Goal: Information Seeking & Learning: Find specific fact

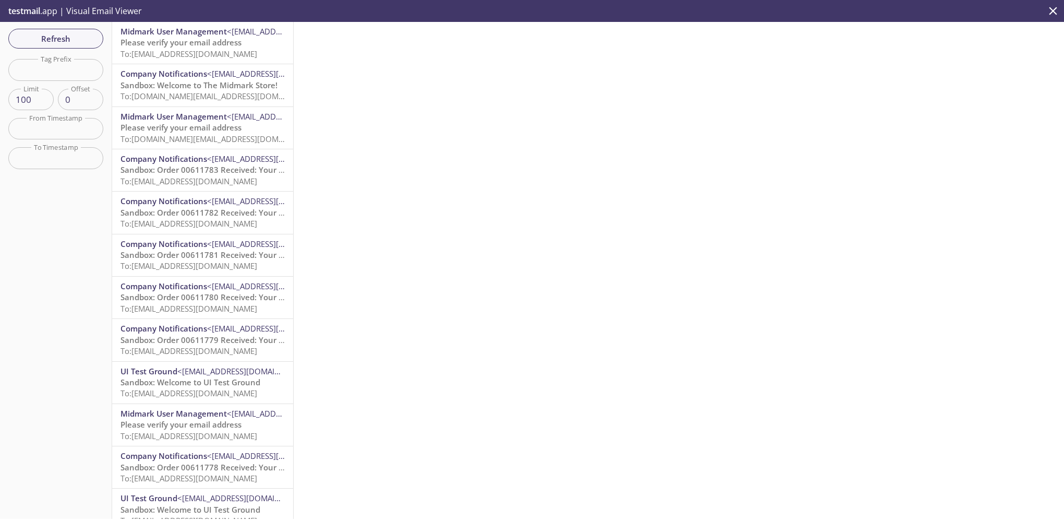
click at [165, 47] on span "Please verify your email address" at bounding box center [181, 42] width 121 height 10
click at [161, 40] on span "Please verify your email address" at bounding box center [181, 42] width 121 height 10
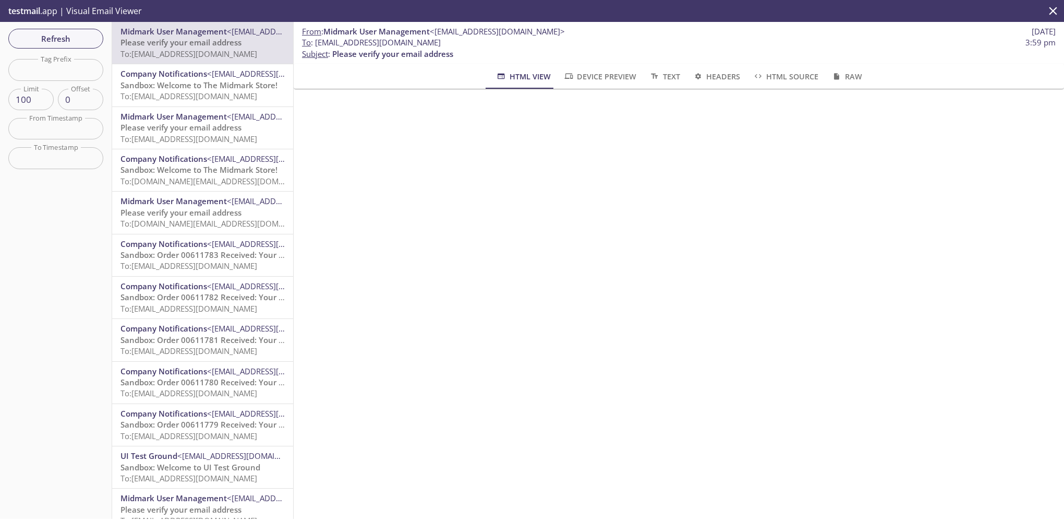
click at [165, 49] on span "To: [EMAIL_ADDRESS][DOMAIN_NAME]" at bounding box center [189, 54] width 137 height 10
click at [196, 43] on span "Please verify your email address" at bounding box center [181, 42] width 121 height 10
drag, startPoint x: 316, startPoint y: 43, endPoint x: 462, endPoint y: 47, distance: 146.2
click at [462, 47] on span "To : [EMAIL_ADDRESS][DOMAIN_NAME] 3:59 pm" at bounding box center [679, 42] width 754 height 11
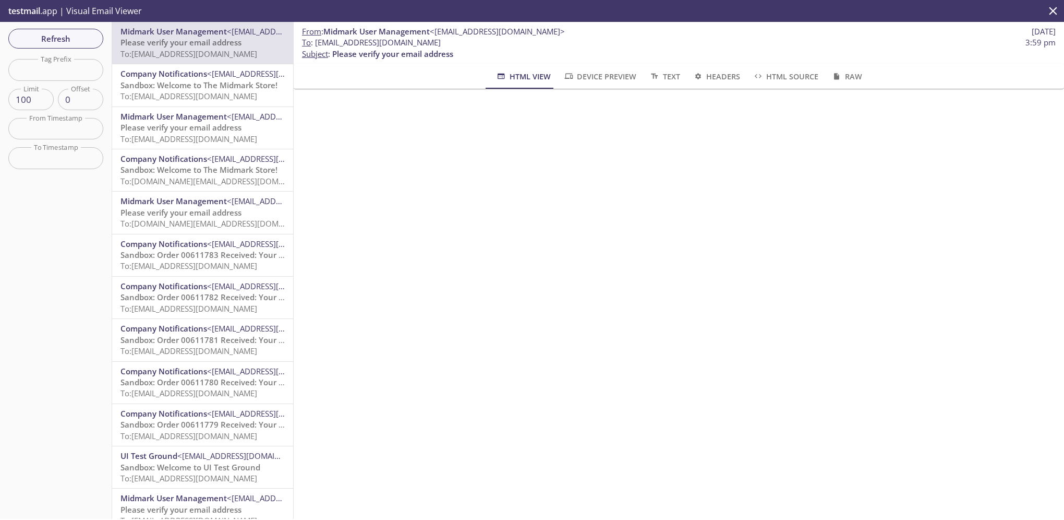
copy span "[EMAIL_ADDRESS][DOMAIN_NAME]"
click at [86, 41] on span "Refresh" at bounding box center [56, 39] width 78 height 14
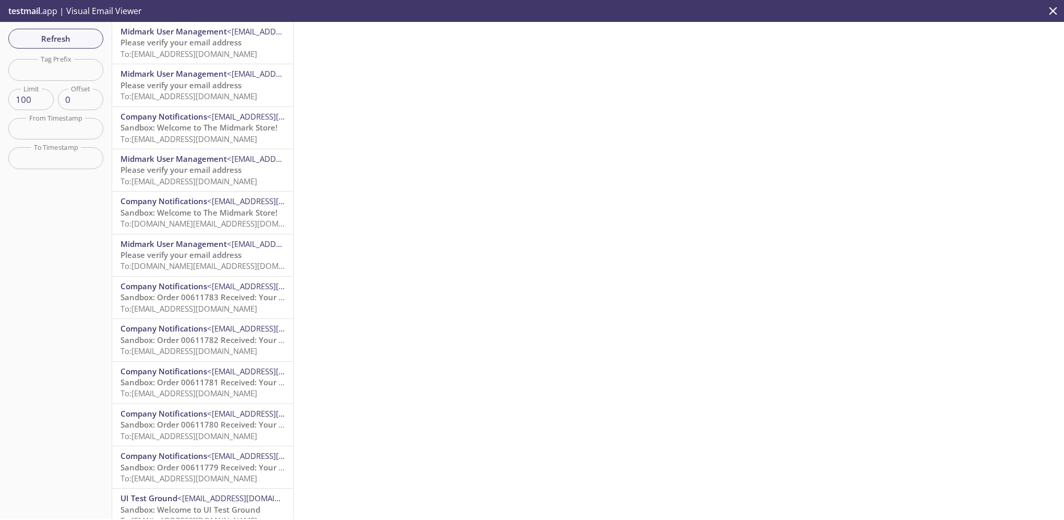
click at [211, 46] on span "Please verify your email address" at bounding box center [181, 42] width 121 height 10
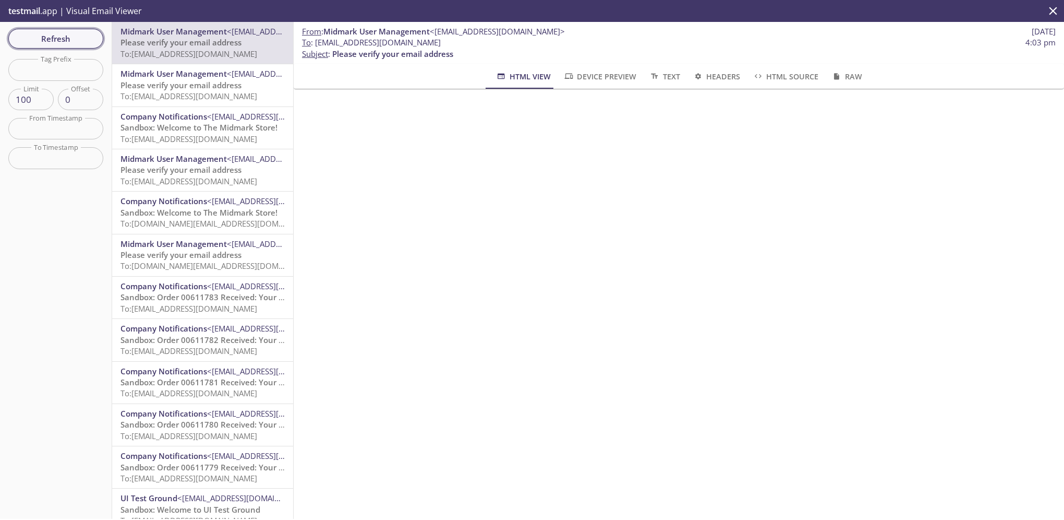
click at [47, 33] on span "Refresh" at bounding box center [56, 39] width 78 height 14
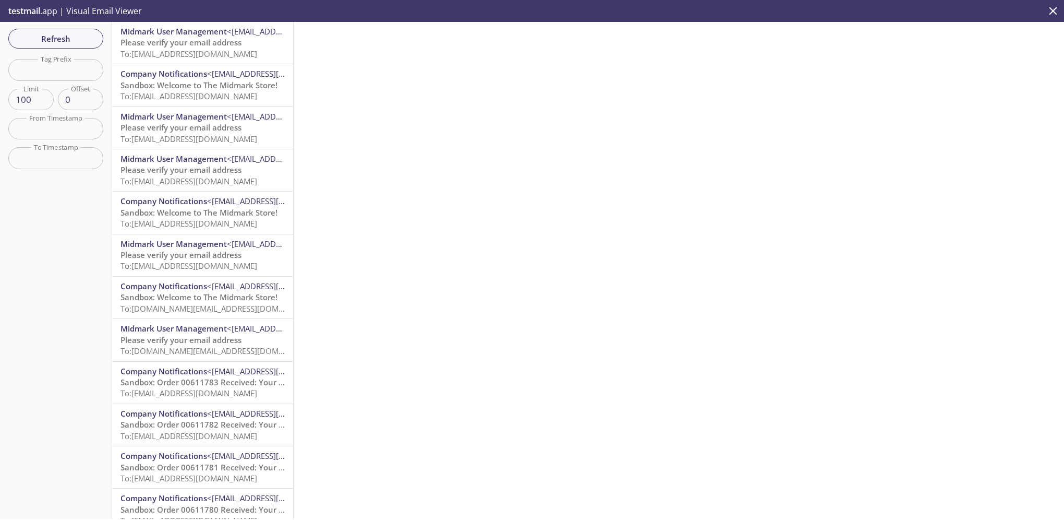
click at [184, 44] on span "Please verify your email address" at bounding box center [181, 42] width 121 height 10
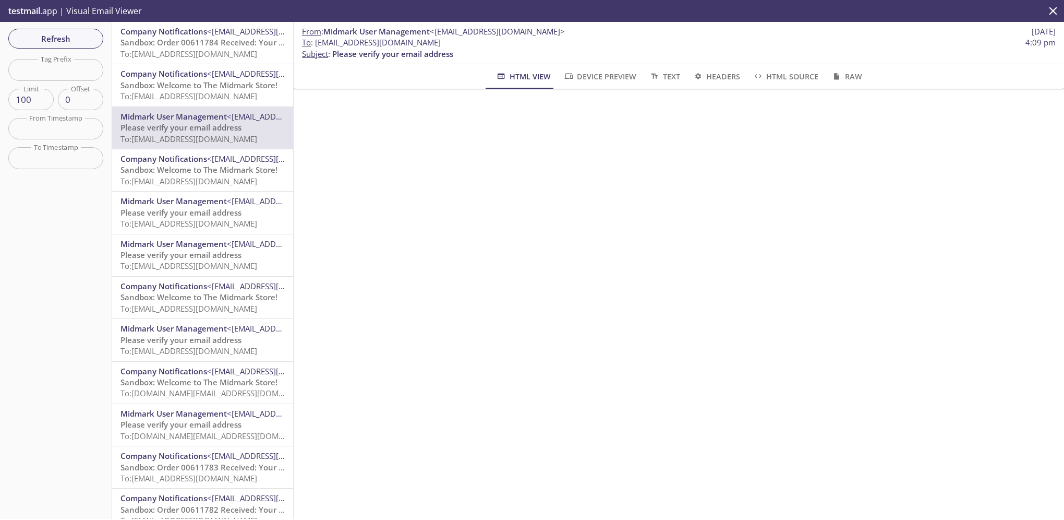
drag, startPoint x: 349, startPoint y: 23, endPoint x: 167, endPoint y: -19, distance: 186.9
click at [167, 0] on html ".cls-1 { fill: #6d5ca8; } .cls-2 { fill: #3fc191; } .cls-3 { fill: #3b4752; } .…" at bounding box center [532, 260] width 1064 height 520
click at [66, 38] on span "Refresh" at bounding box center [56, 39] width 78 height 14
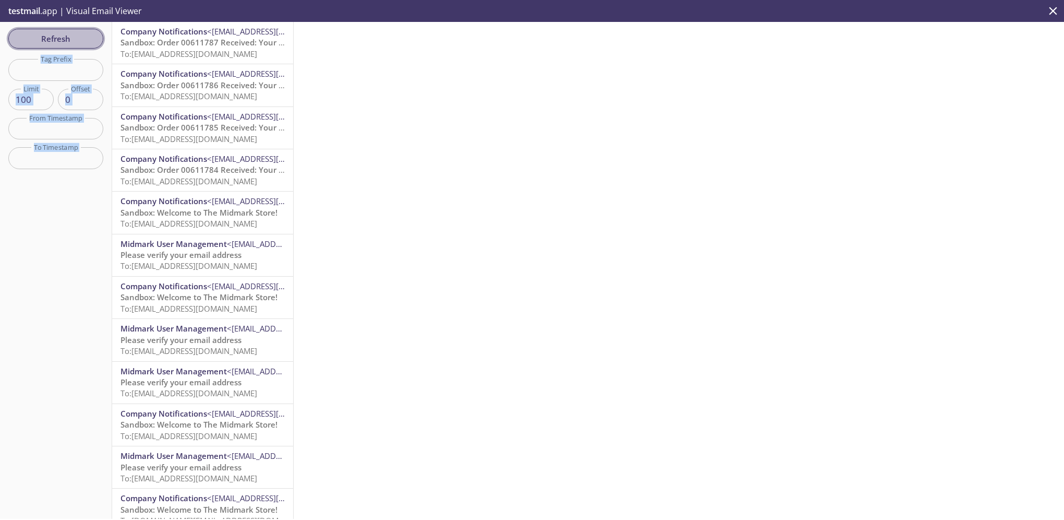
click at [77, 36] on span "Refresh" at bounding box center [56, 39] width 78 height 14
click at [247, 36] on span "<[EMAIL_ADDRESS][DOMAIN_NAME]>" at bounding box center [274, 31] width 135 height 10
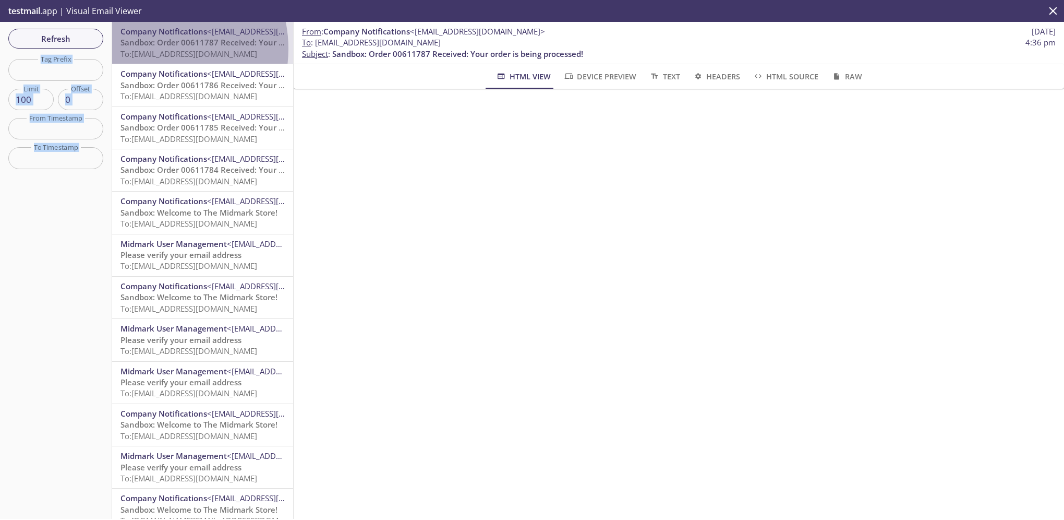
click at [154, 49] on span "To: [EMAIL_ADDRESS][DOMAIN_NAME]" at bounding box center [189, 54] width 137 height 10
click at [190, 51] on span "To: [EMAIL_ADDRESS][DOMAIN_NAME]" at bounding box center [189, 54] width 137 height 10
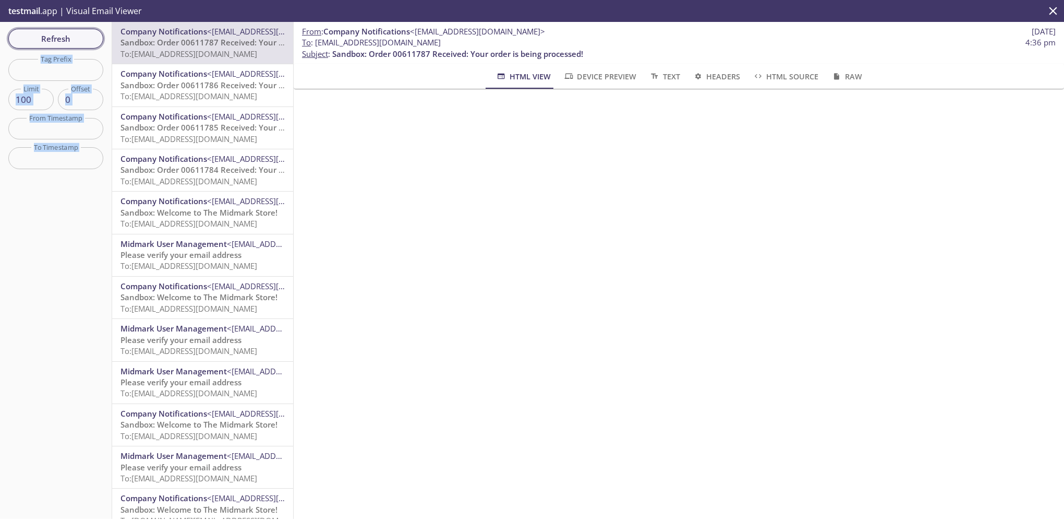
click at [64, 34] on span "Refresh" at bounding box center [56, 39] width 78 height 14
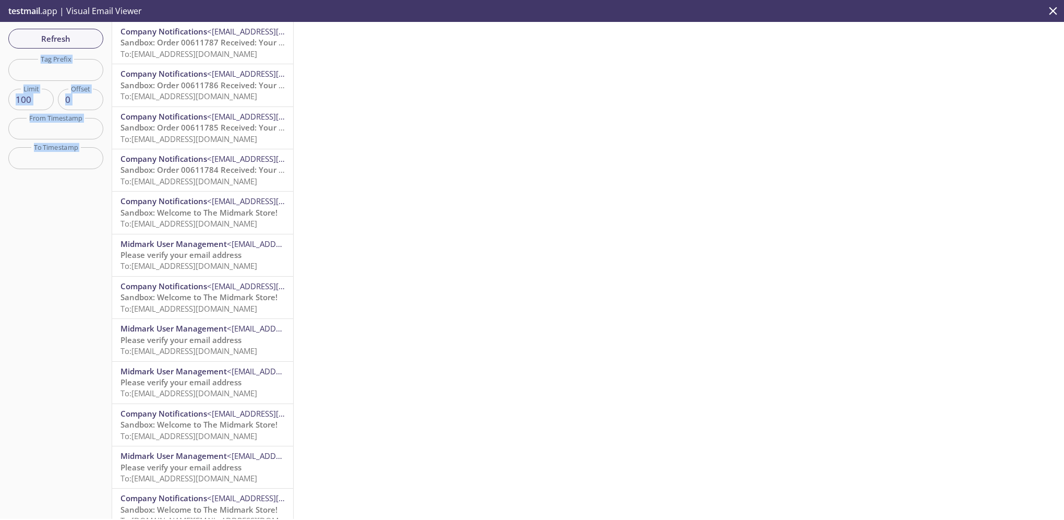
click at [191, 54] on span "To: [EMAIL_ADDRESS][DOMAIN_NAME]" at bounding box center [189, 54] width 137 height 10
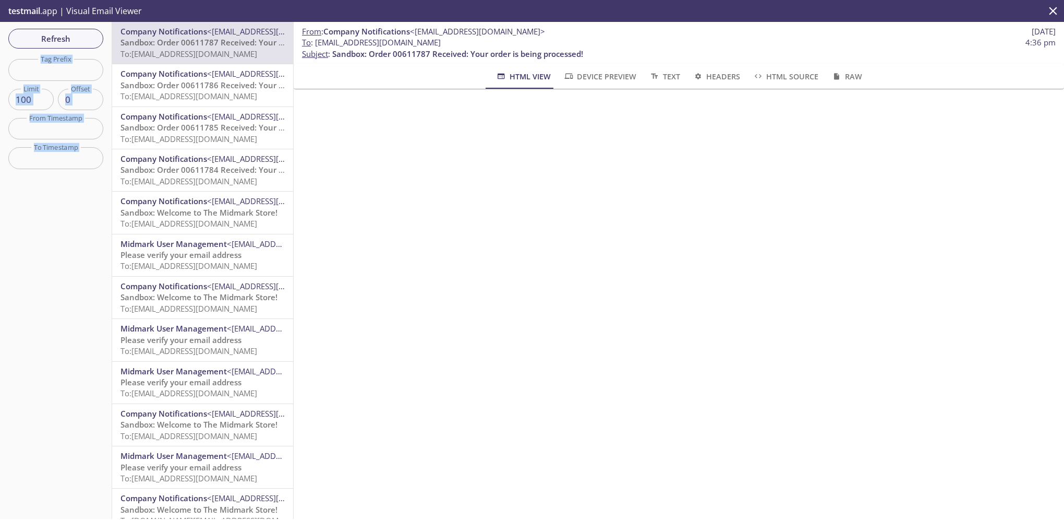
drag, startPoint x: 316, startPoint y: 44, endPoint x: 461, endPoint y: 42, distance: 144.5
click at [461, 42] on span "To : [EMAIL_ADDRESS][DOMAIN_NAME] 4:36 pm" at bounding box center [679, 42] width 754 height 11
copy span "[EMAIL_ADDRESS][DOMAIN_NAME]"
click at [54, 38] on span "Refresh" at bounding box center [56, 39] width 78 height 14
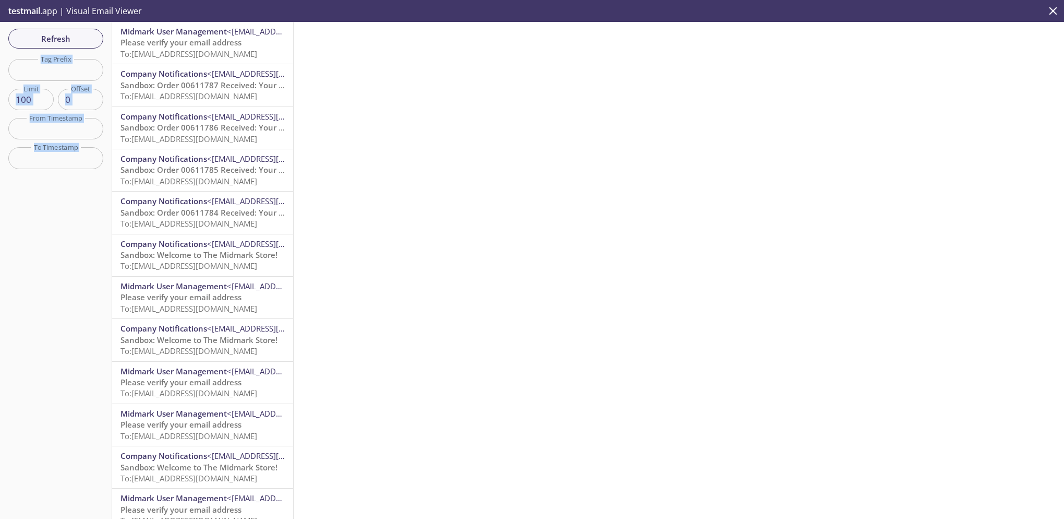
click at [191, 44] on span "Please verify your email address" at bounding box center [181, 42] width 121 height 10
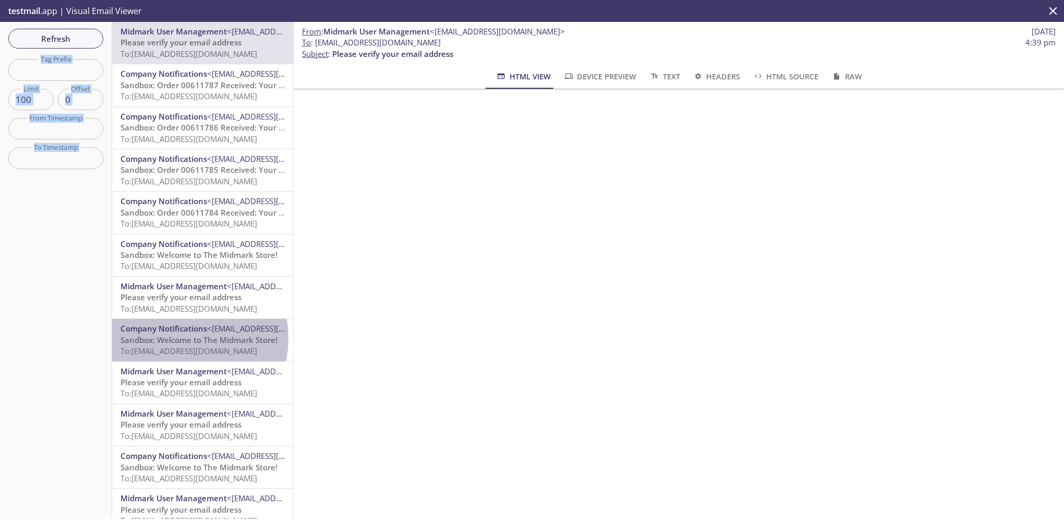
click at [174, 338] on span "Sandbox: Welcome to The Midmark Store!" at bounding box center [199, 339] width 157 height 10
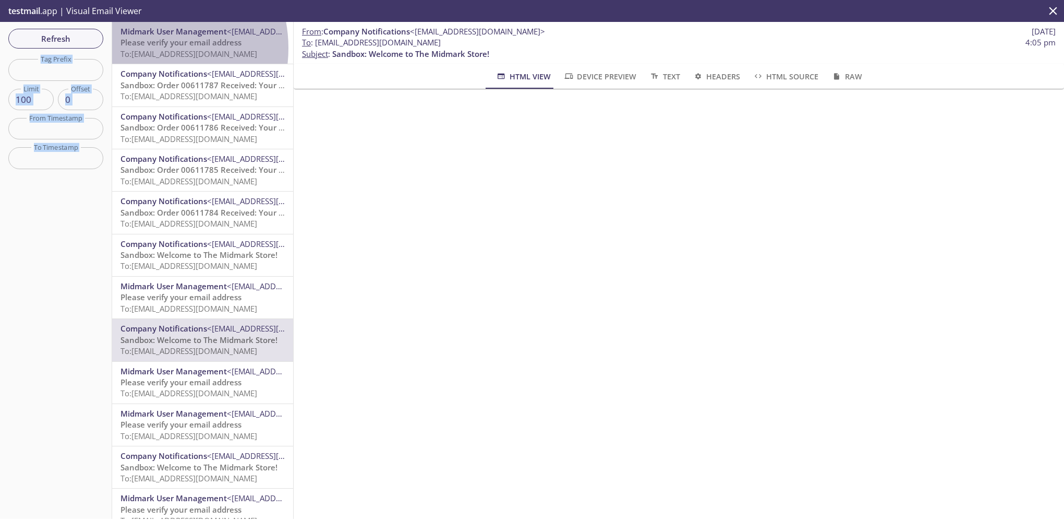
click at [146, 48] on p "Please verify your email address To: [EMAIL_ADDRESS][DOMAIN_NAME]" at bounding box center [203, 48] width 164 height 22
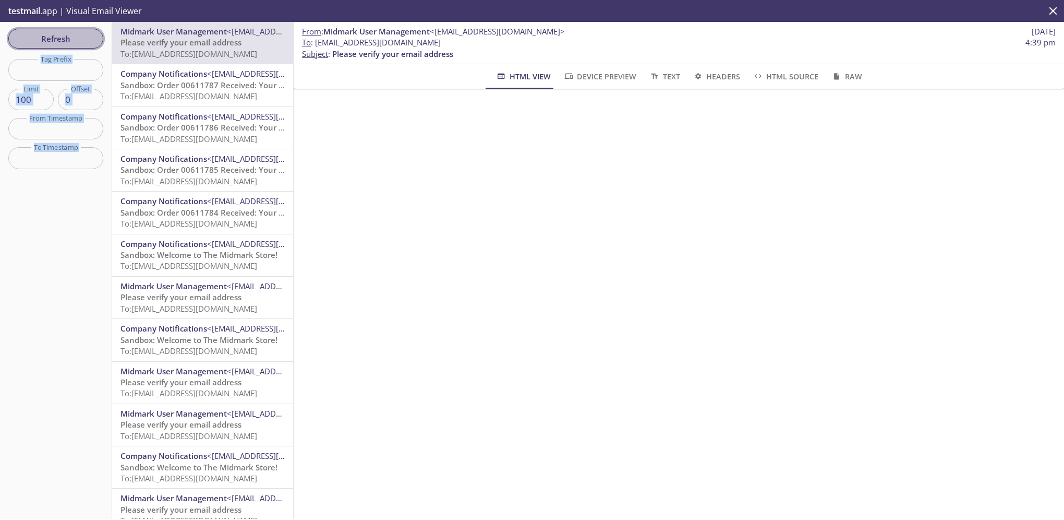
click at [46, 38] on span "Refresh" at bounding box center [56, 39] width 78 height 14
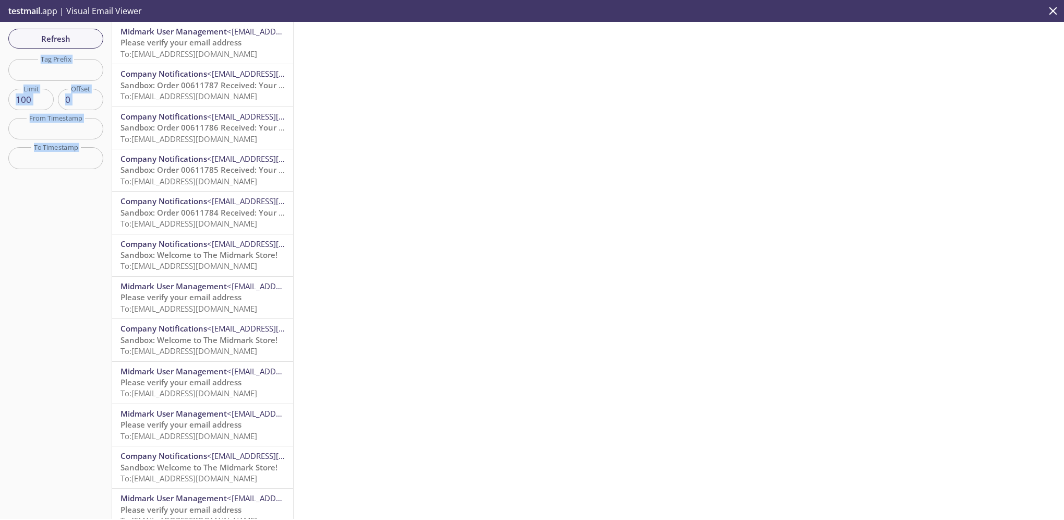
click at [172, 82] on span "Sandbox: Order 00611787 Received: Your order is being processed!" at bounding box center [246, 85] width 251 height 10
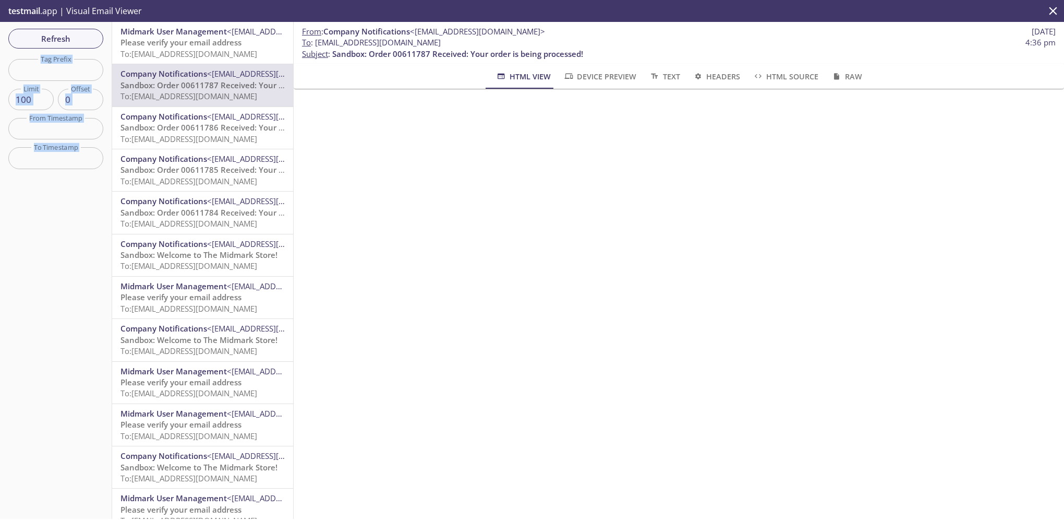
click at [176, 51] on span "To: [EMAIL_ADDRESS][DOMAIN_NAME]" at bounding box center [189, 54] width 137 height 10
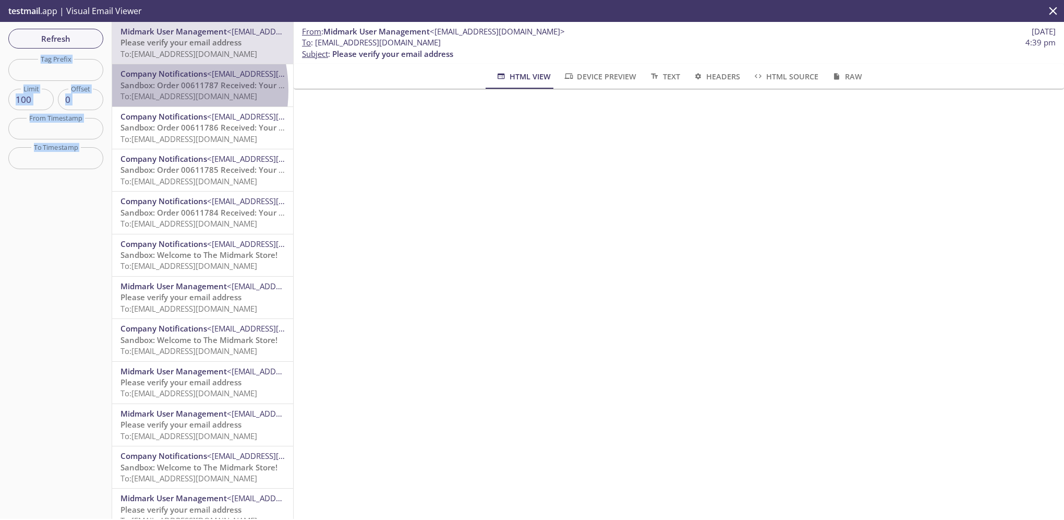
click at [144, 91] on span "To: [EMAIL_ADDRESS][DOMAIN_NAME]" at bounding box center [189, 96] width 137 height 10
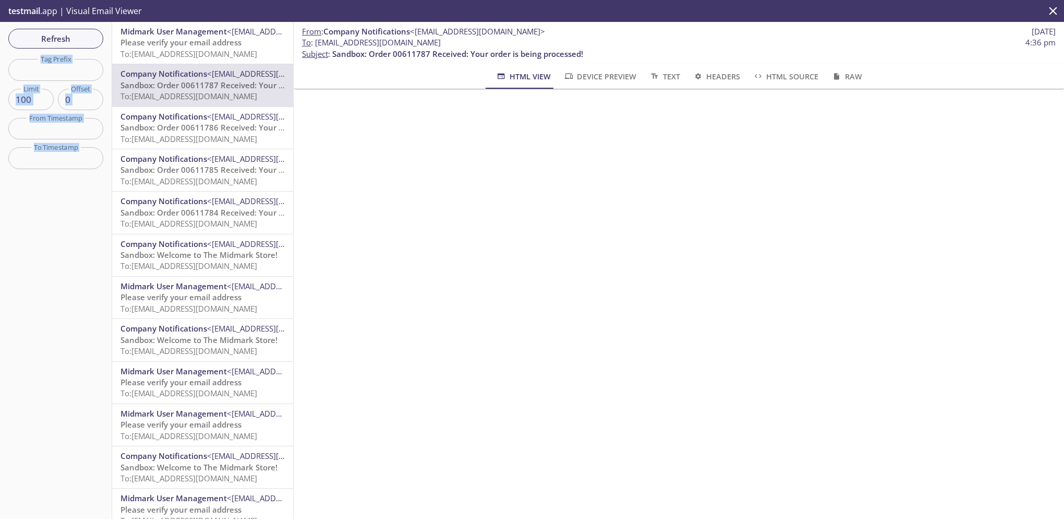
click at [178, 46] on span "Please verify your email address" at bounding box center [181, 42] width 121 height 10
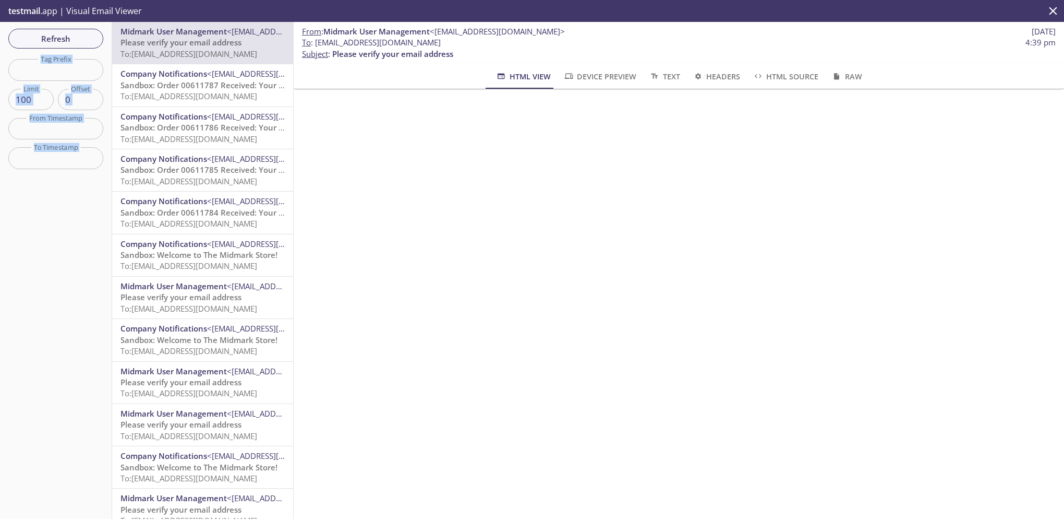
click at [189, 82] on span "Sandbox: Order 00611787 Received: Your order is being processed!" at bounding box center [246, 85] width 251 height 10
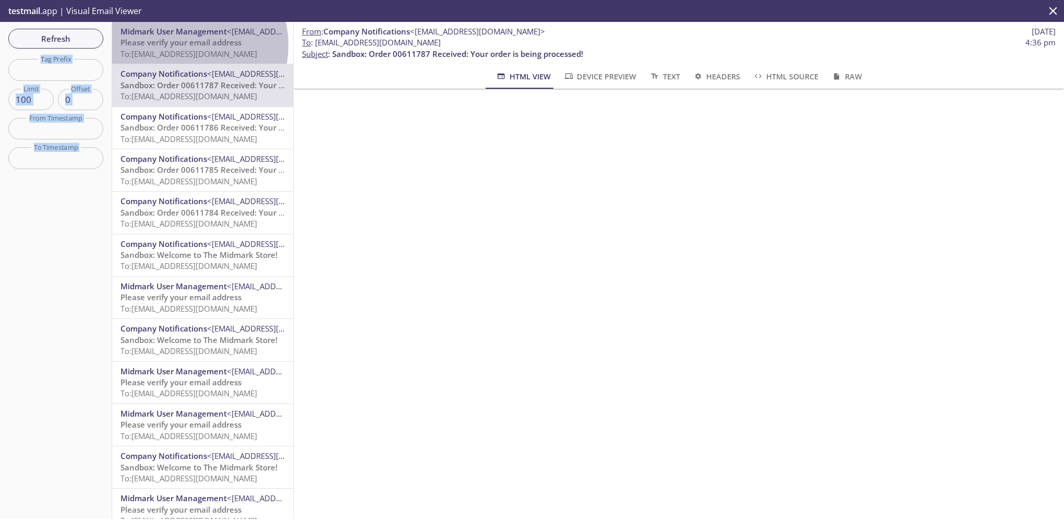
click at [181, 45] on span "Please verify your email address" at bounding box center [181, 42] width 121 height 10
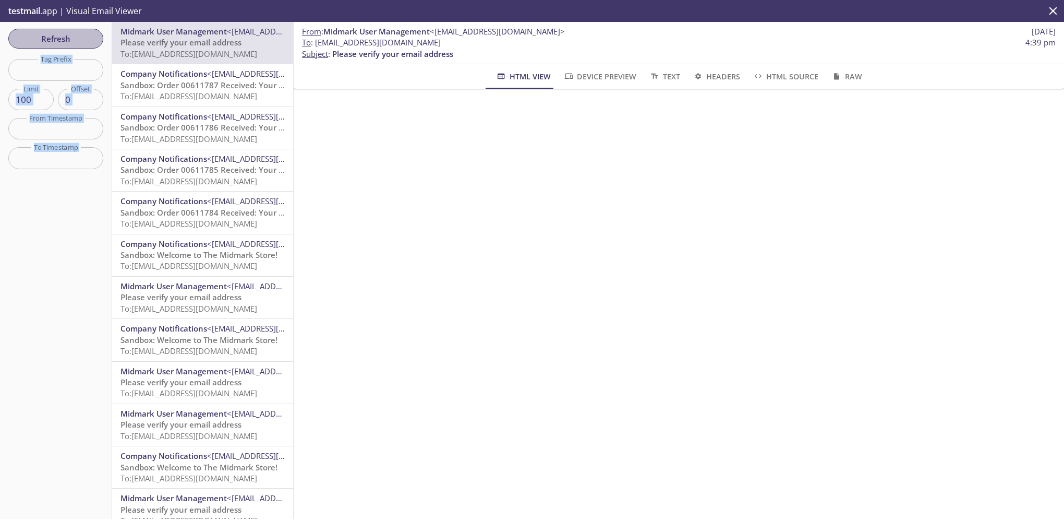
click at [73, 34] on span "Refresh" at bounding box center [56, 39] width 78 height 14
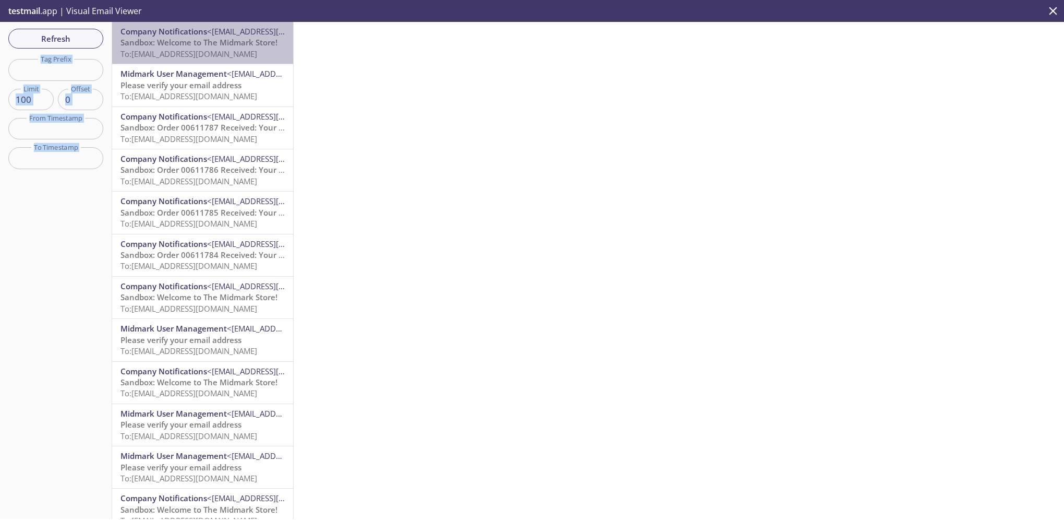
click at [226, 45] on span "Sandbox: Welcome to The Midmark Store!" at bounding box center [199, 42] width 157 height 10
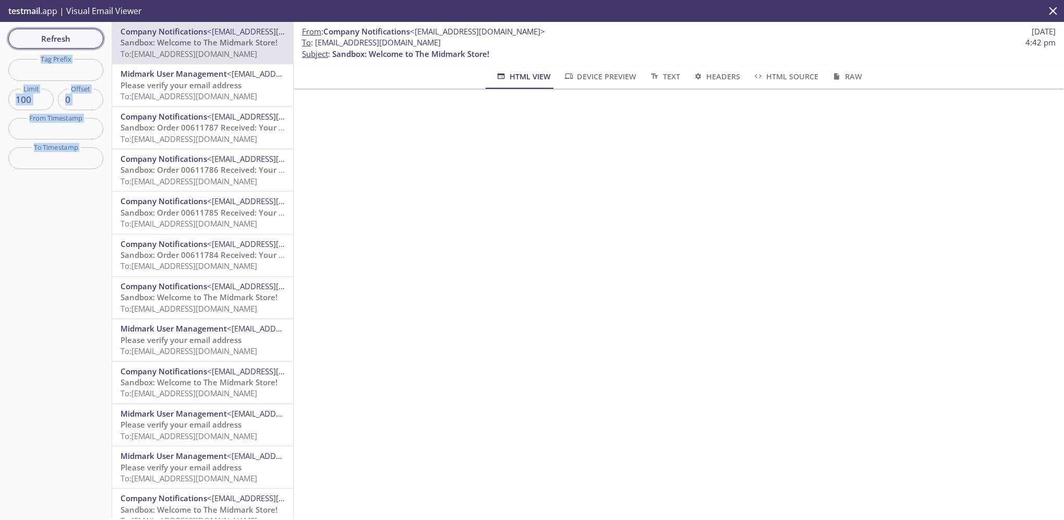
click at [63, 39] on span "Refresh" at bounding box center [56, 39] width 78 height 14
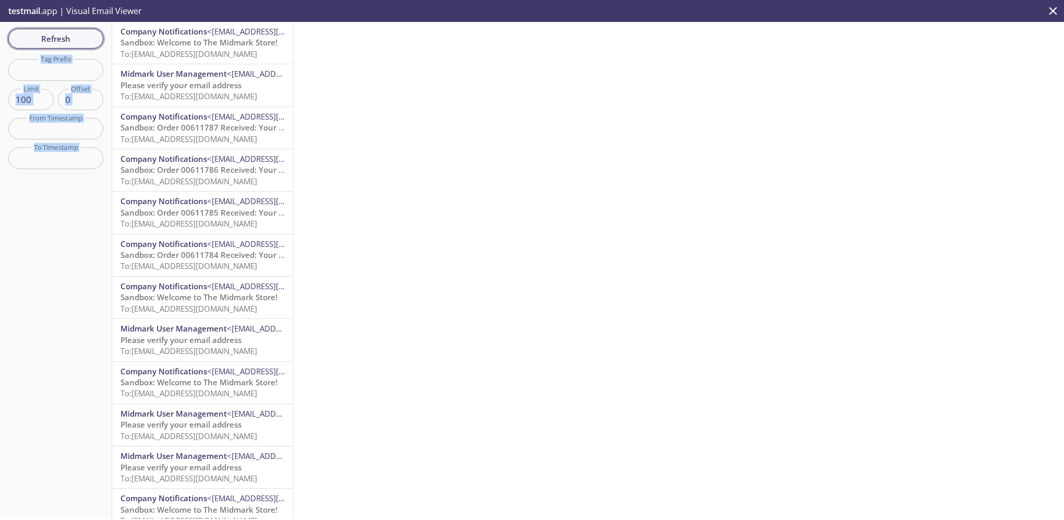
click at [61, 36] on span "Refresh" at bounding box center [56, 39] width 78 height 14
click at [78, 35] on span "Refresh" at bounding box center [56, 39] width 78 height 14
click at [61, 41] on span "Refresh" at bounding box center [56, 39] width 78 height 14
click at [58, 38] on span "Refresh" at bounding box center [56, 39] width 78 height 14
click at [176, 44] on span "Sandbox: Welcome to The Midmark Store!" at bounding box center [199, 42] width 157 height 10
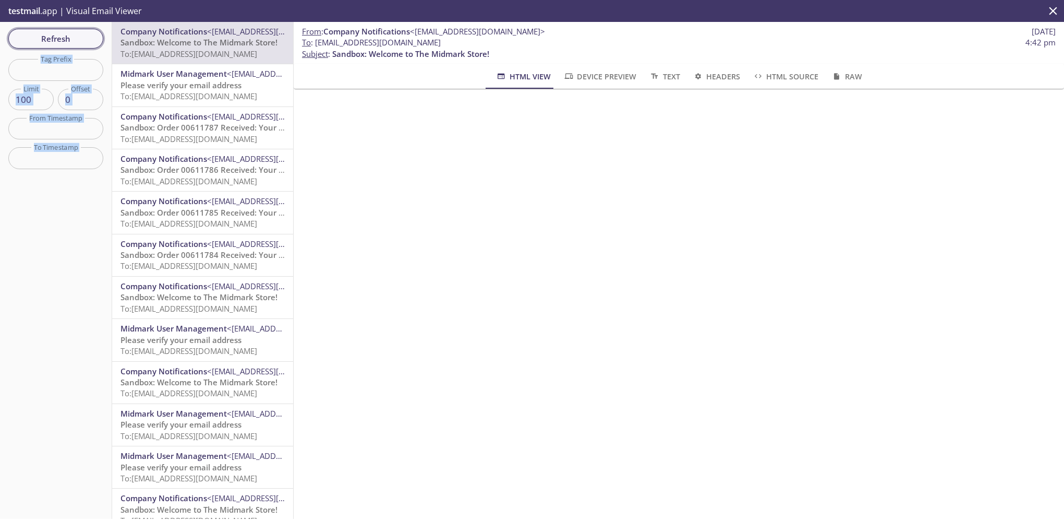
click at [61, 38] on span "Refresh" at bounding box center [56, 39] width 78 height 14
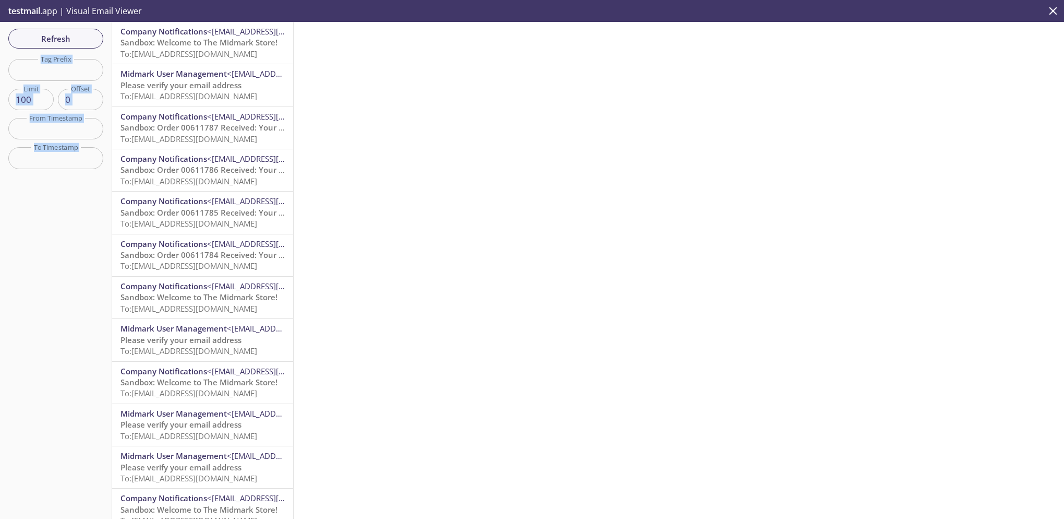
click at [63, 35] on span "Refresh" at bounding box center [56, 39] width 78 height 14
click at [64, 38] on span "Refresh" at bounding box center [56, 39] width 78 height 14
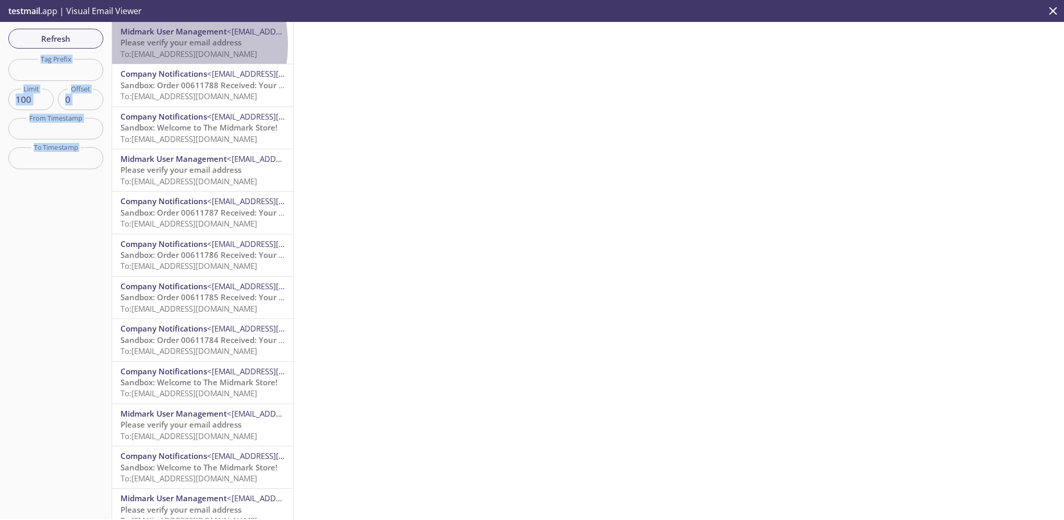
click at [150, 44] on span "Please verify your email address" at bounding box center [181, 42] width 121 height 10
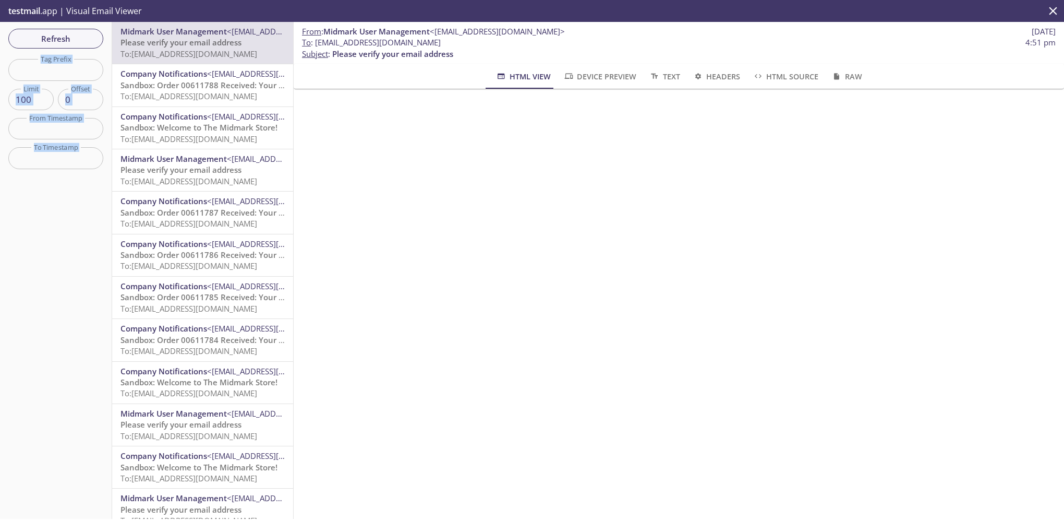
drag, startPoint x: 317, startPoint y: 44, endPoint x: 470, endPoint y: 41, distance: 153.4
click at [470, 41] on span "To : [EMAIL_ADDRESS][DOMAIN_NAME] 4:51 pm" at bounding box center [679, 42] width 754 height 11
copy span "[EMAIL_ADDRESS][DOMAIN_NAME]"
click at [60, 38] on span "Refresh" at bounding box center [56, 39] width 78 height 14
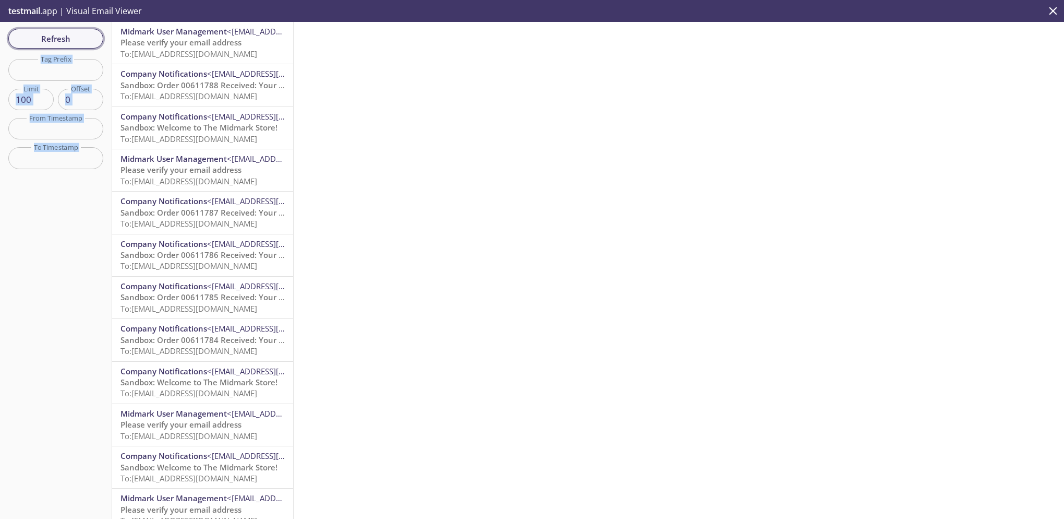
click at [56, 37] on span "Refresh" at bounding box center [56, 39] width 78 height 14
click at [145, 42] on span "Sandbox: Welcome to The Midmark Store!" at bounding box center [199, 42] width 157 height 10
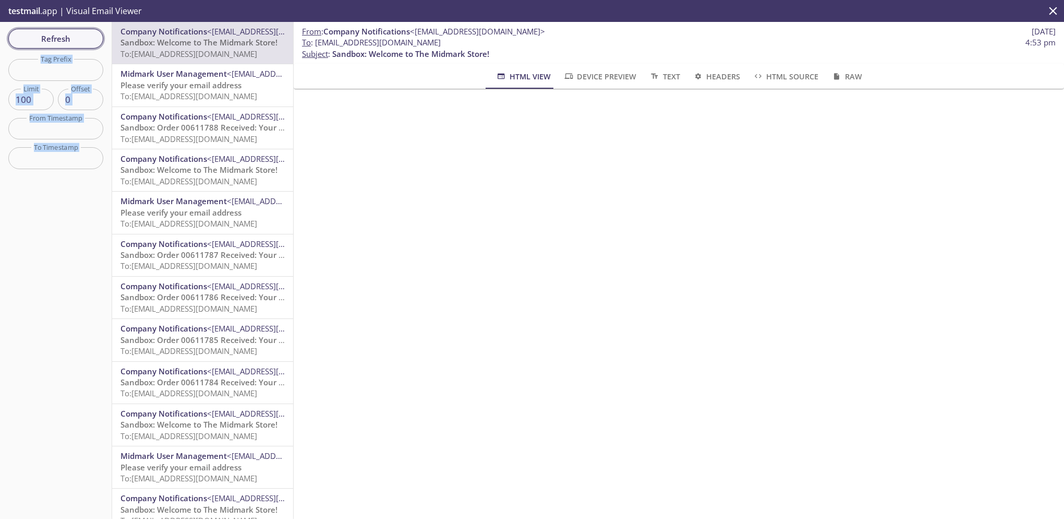
click at [56, 38] on span "Refresh" at bounding box center [56, 39] width 78 height 14
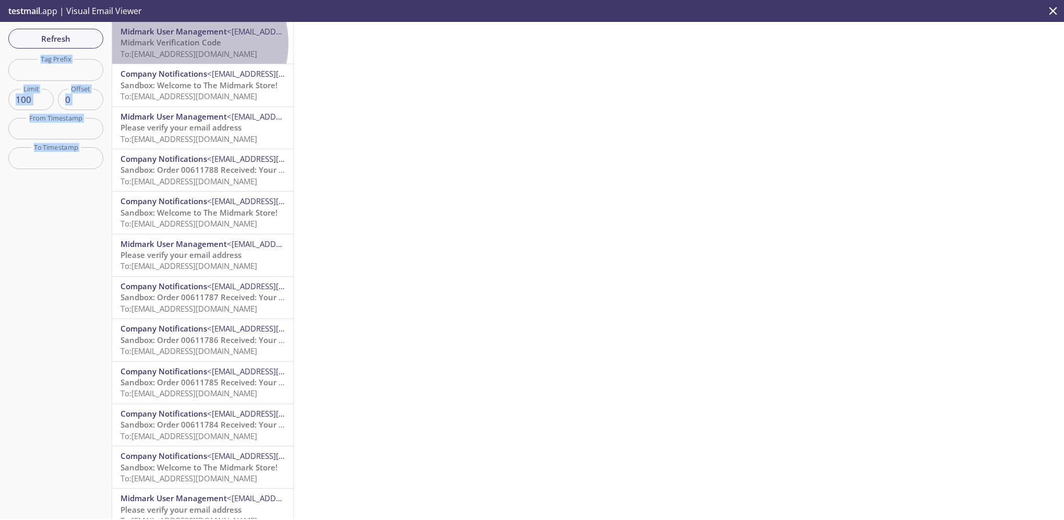
click at [191, 44] on span "Midmark Verification Code" at bounding box center [171, 42] width 101 height 10
